Goal: Check status: Check status

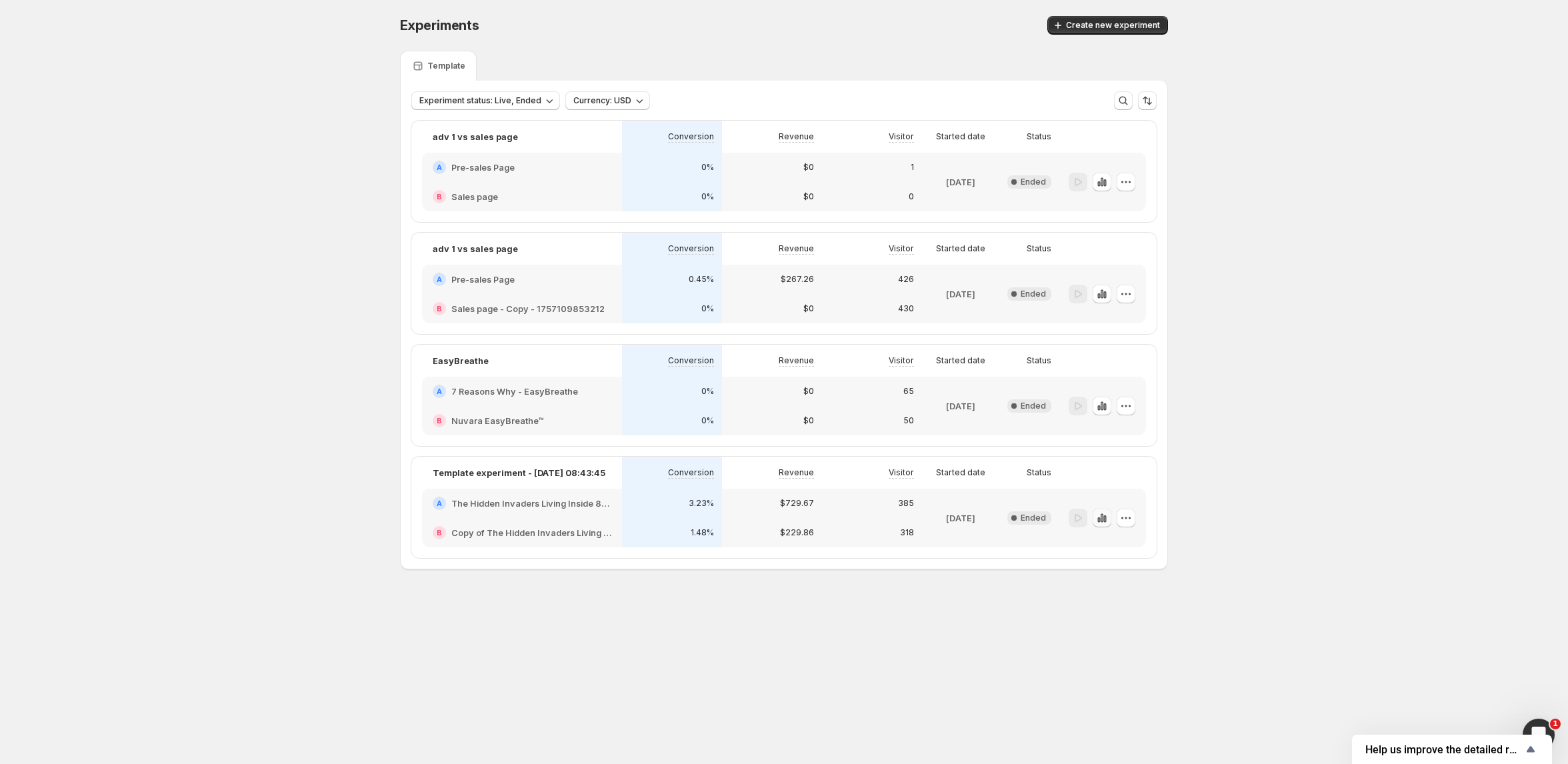
click at [1101, 518] on icon "button" at bounding box center [1101, 518] width 3 height 9
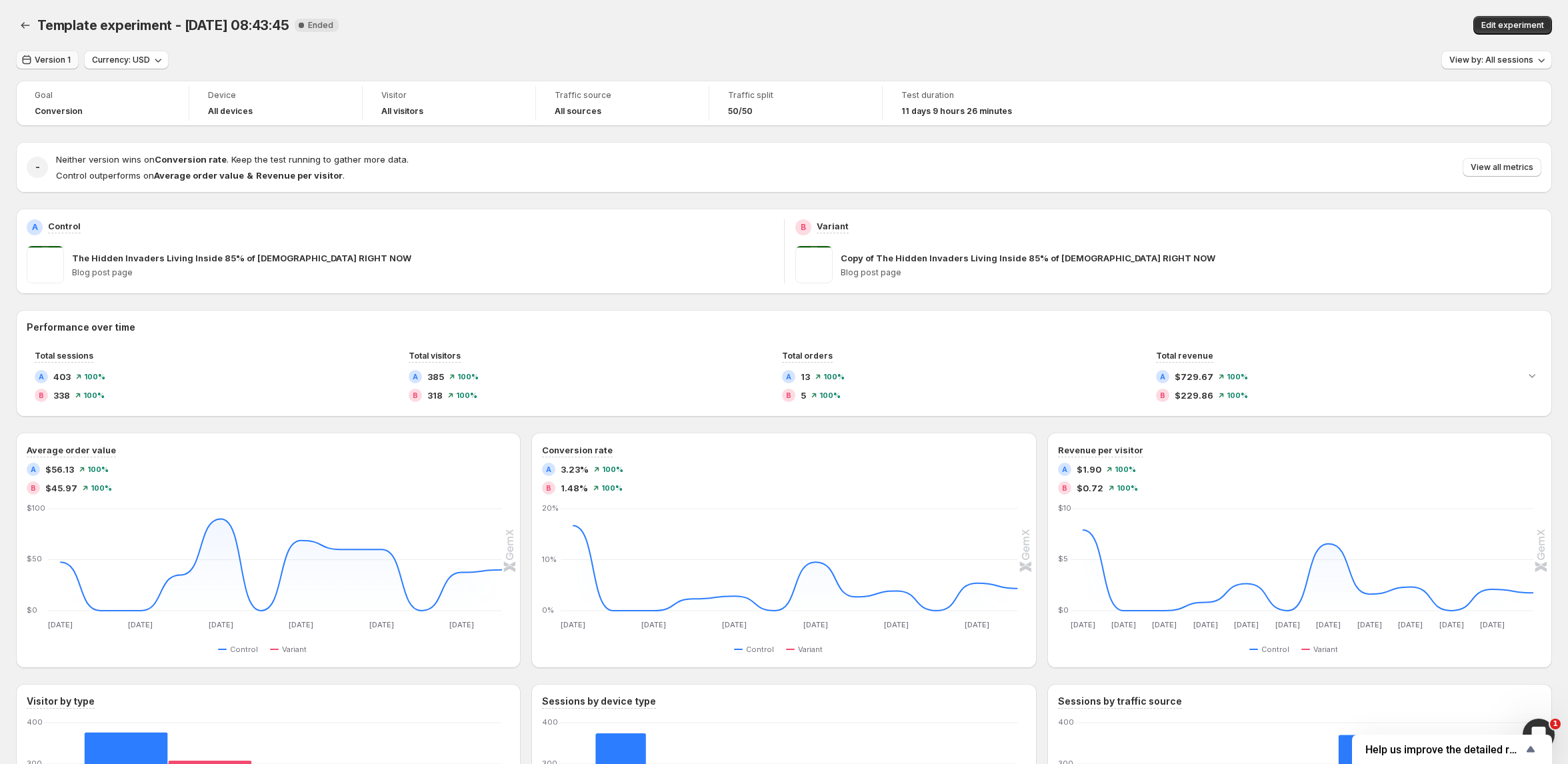
click at [55, 61] on span "Version 1" at bounding box center [52, 60] width 36 height 10
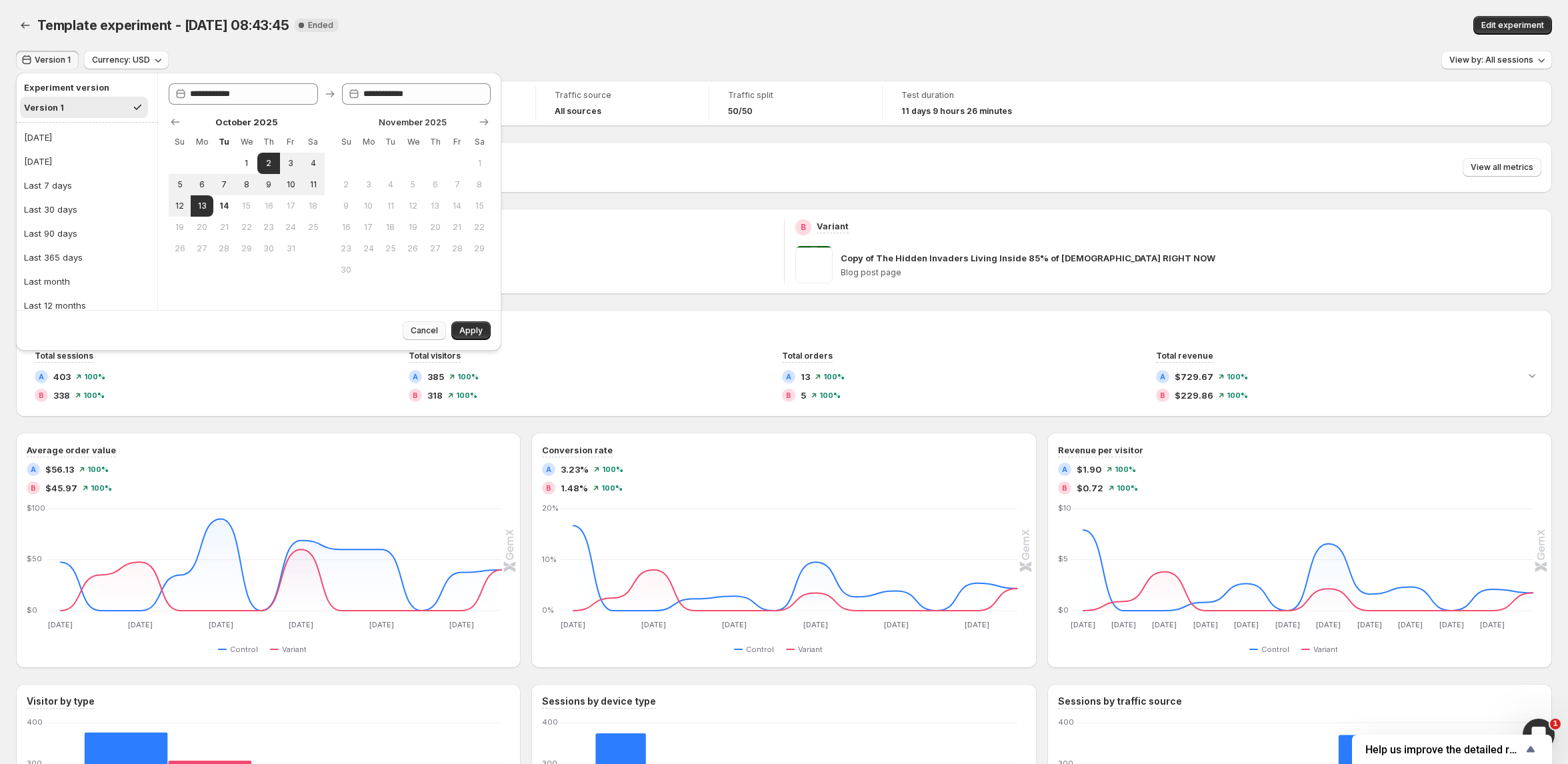
click at [426, 327] on span "Cancel" at bounding box center [424, 331] width 27 height 10
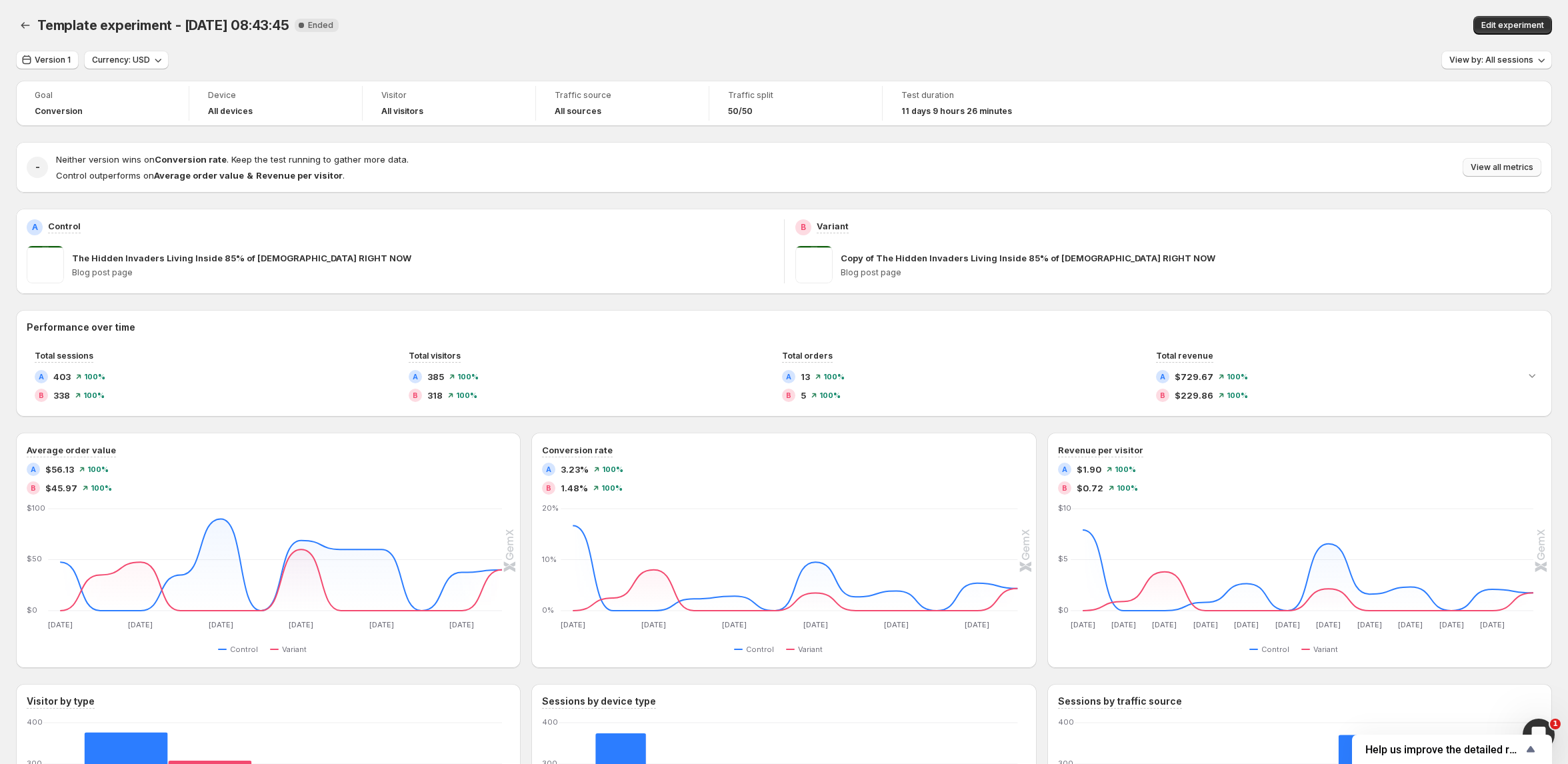
click at [1475, 161] on button "View all metrics" at bounding box center [1503, 168] width 79 height 19
